Goal: Find specific page/section: Find specific page/section

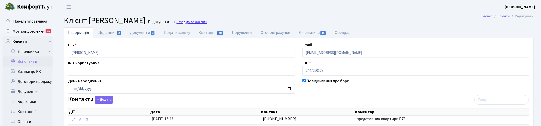
click at [207, 21] on link "Назад до всіх Клієнти" at bounding box center [190, 22] width 34 height 5
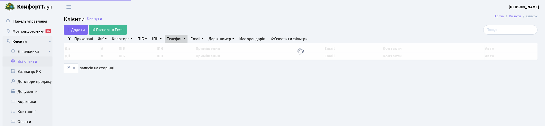
select select "25"
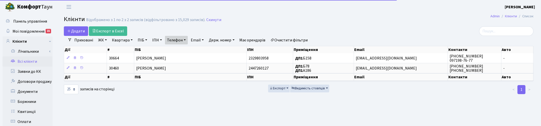
drag, startPoint x: 183, startPoint y: 38, endPoint x: 183, endPoint y: 44, distance: 5.8
click at [183, 38] on link "Телефон" at bounding box center [176, 40] width 23 height 9
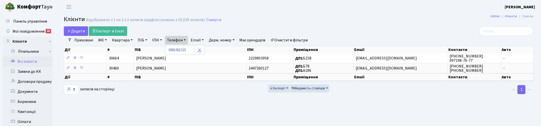
click at [197, 49] on link at bounding box center [199, 50] width 11 height 10
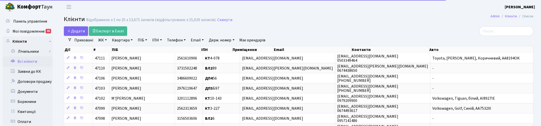
click at [139, 42] on link "ПІБ" at bounding box center [143, 40] width 14 height 9
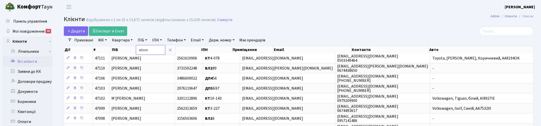
type input "міхно"
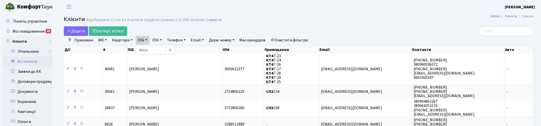
click at [369, 20] on h2 "Клієнти Відображено з 1 по 4 з 4 записів (відфільтровано з 15,029 записів). Ски…" at bounding box center [298, 20] width 469 height 9
click at [348, 25] on main "Admin Клієнти Список Клієнти Відображено з 1 по 4 з 4 записів (відфільтровано з…" at bounding box center [298, 126] width 484 height 225
